Goal: Transaction & Acquisition: Purchase product/service

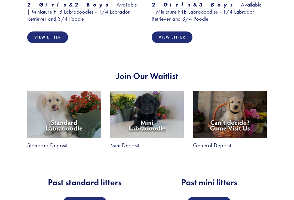
scroll to position [577, 0]
click at [218, 197] on link "View Litters" at bounding box center [208, 203] width 43 height 12
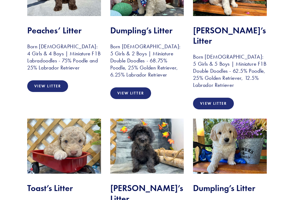
scroll to position [160, 0]
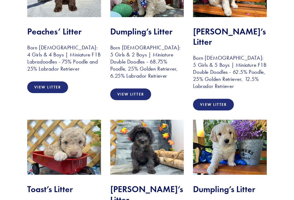
click at [57, 90] on link "View Litter" at bounding box center [47, 88] width 41 height 12
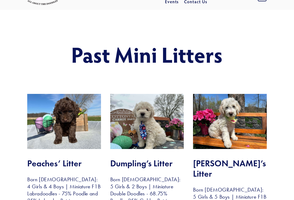
scroll to position [0, 0]
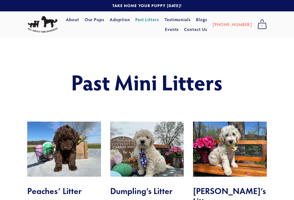
click at [104, 20] on link "Our Pups" at bounding box center [95, 20] width 20 height 10
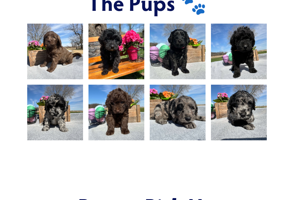
scroll to position [348, 0]
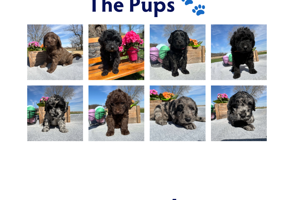
click at [131, 108] on img at bounding box center [116, 114] width 74 height 56
click at [125, 93] on img at bounding box center [116, 114] width 74 height 56
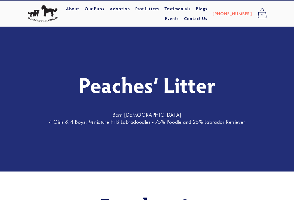
scroll to position [0, 0]
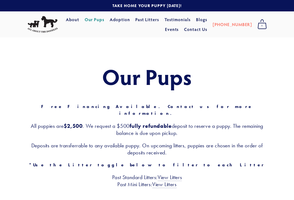
click at [130, 18] on link "Adoption" at bounding box center [120, 20] width 20 height 10
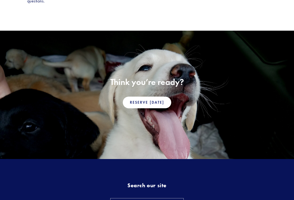
scroll to position [385, 0]
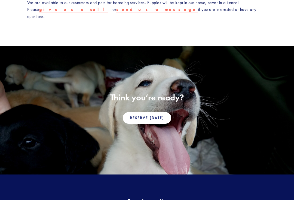
click at [162, 112] on link "Reserve Today" at bounding box center [147, 118] width 48 height 12
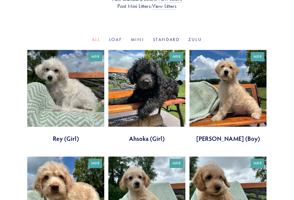
scroll to position [179, 0]
click at [140, 37] on link "Mini" at bounding box center [137, 39] width 13 height 5
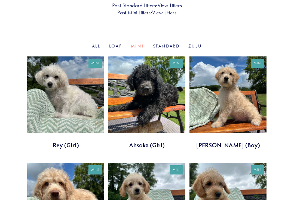
scroll to position [171, 0]
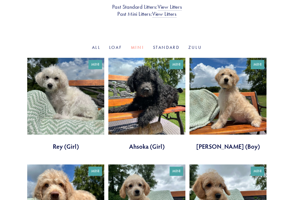
click at [168, 118] on link at bounding box center [146, 104] width 77 height 93
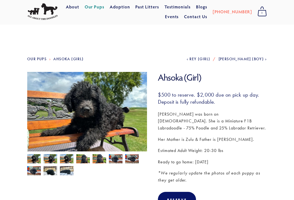
scroll to position [10, 0]
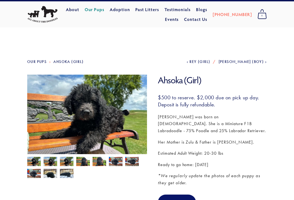
click at [69, 164] on img at bounding box center [67, 162] width 14 height 10
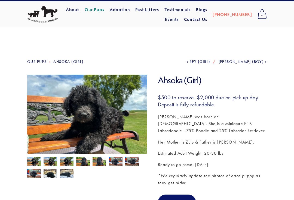
click at [84, 165] on img at bounding box center [83, 162] width 14 height 10
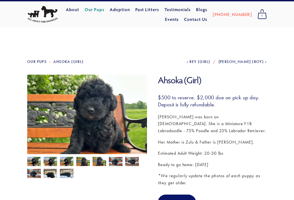
click at [97, 165] on img at bounding box center [99, 162] width 14 height 10
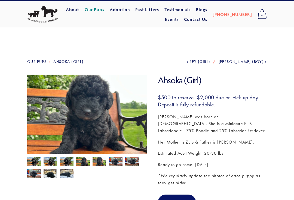
click at [110, 164] on img at bounding box center [116, 162] width 14 height 10
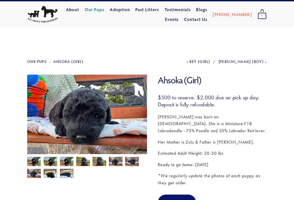
click at [133, 167] on img at bounding box center [132, 162] width 14 height 10
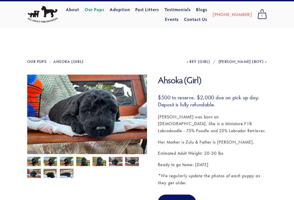
click at [35, 163] on img at bounding box center [34, 162] width 14 height 10
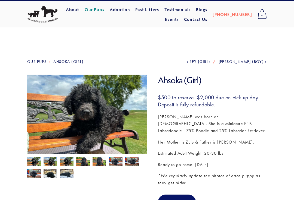
click at [47, 163] on img at bounding box center [51, 162] width 14 height 10
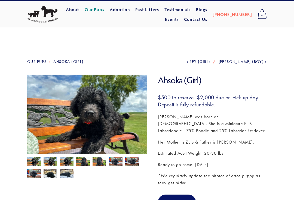
click at [35, 173] on img at bounding box center [34, 174] width 14 height 10
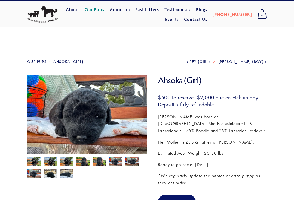
click at [46, 176] on img at bounding box center [51, 174] width 14 height 10
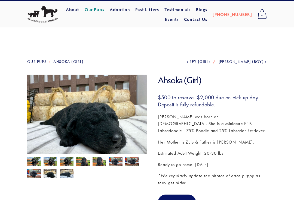
click at [56, 177] on img at bounding box center [51, 174] width 14 height 10
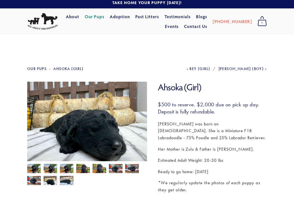
scroll to position [0, 0]
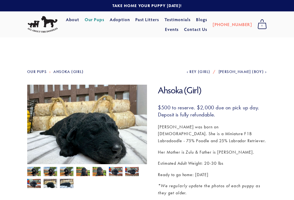
click at [187, 74] on link "Previous Rey (Girl)" at bounding box center [199, 72] width 24 height 5
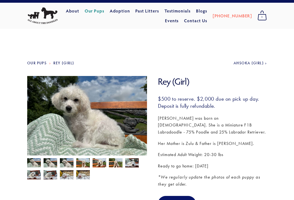
scroll to position [9, 0]
click at [264, 65] on link "Next Ahsoka (Girl)" at bounding box center [249, 63] width 33 height 5
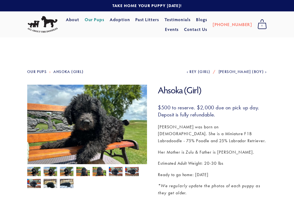
click at [265, 74] on link "Next [PERSON_NAME] (Boy)" at bounding box center [242, 72] width 48 height 5
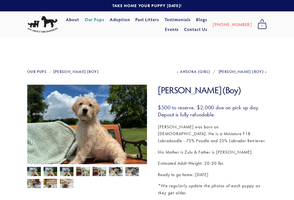
click at [266, 73] on link "Next [PERSON_NAME] (Boy)" at bounding box center [242, 72] width 48 height 5
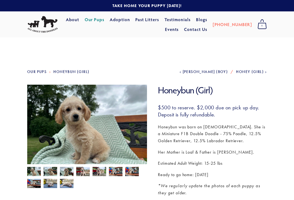
click at [266, 73] on link "Next Honey (Girl)" at bounding box center [251, 72] width 31 height 5
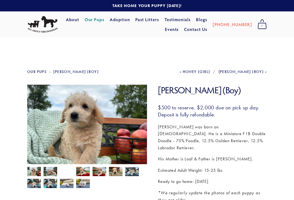
click at [262, 73] on span "Bingaman (Boy)" at bounding box center [240, 72] width 45 height 5
